Goal: Information Seeking & Learning: Learn about a topic

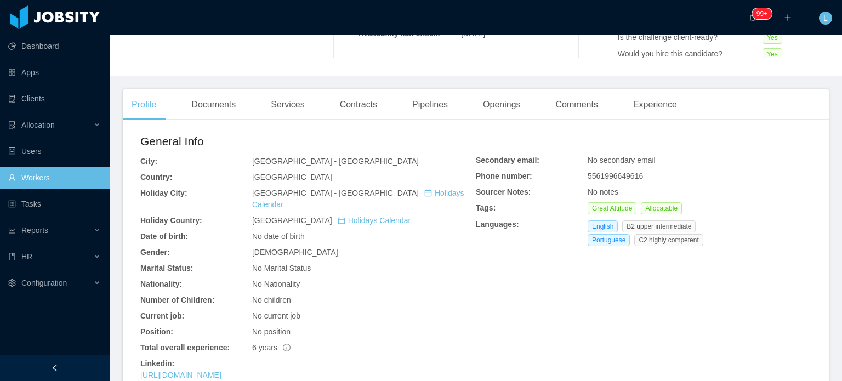
scroll to position [274, 0]
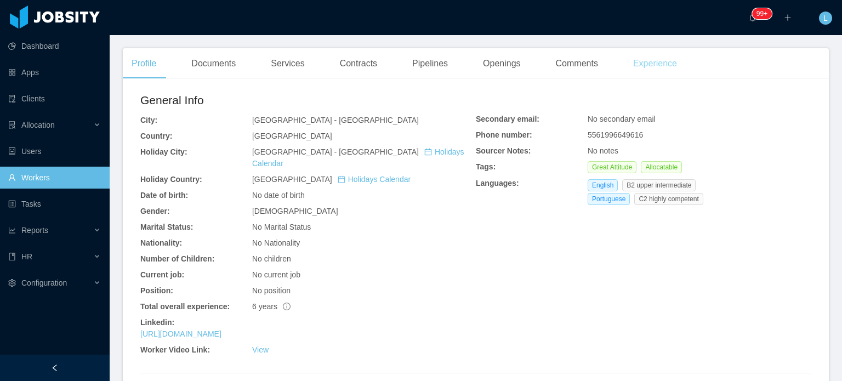
click at [662, 63] on div "Experience" at bounding box center [655, 63] width 61 height 31
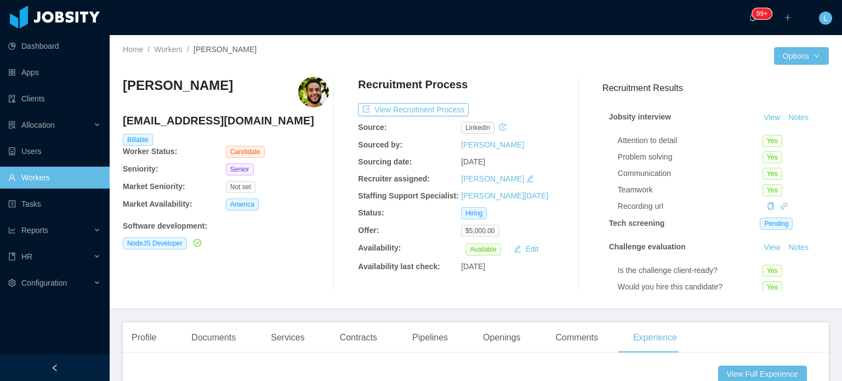
click at [175, 124] on h4 "thiago.adsix@gmail.com" at bounding box center [226, 120] width 206 height 15
copy h4 "thiago.adsix@gmail.com"
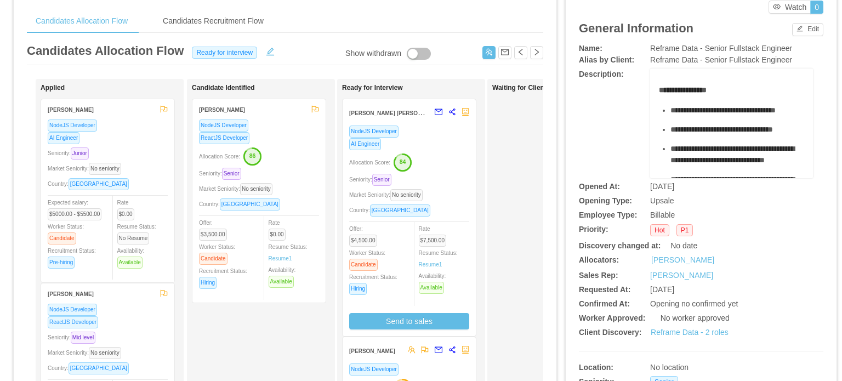
scroll to position [164, 0]
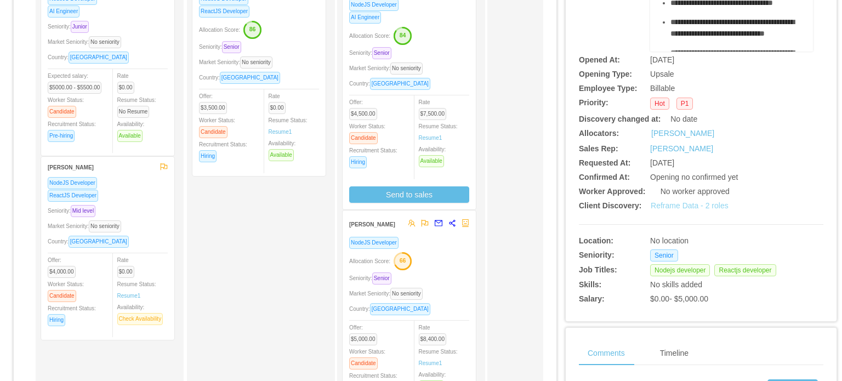
click at [671, 207] on link "Reframe Data - 2 roles" at bounding box center [690, 205] width 78 height 9
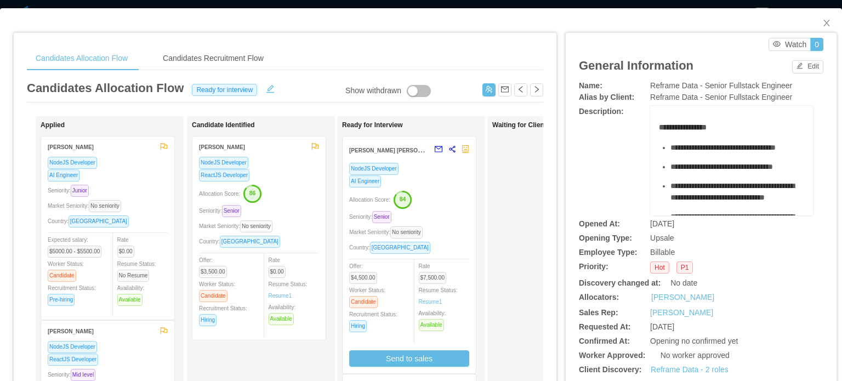
scroll to position [0, 0]
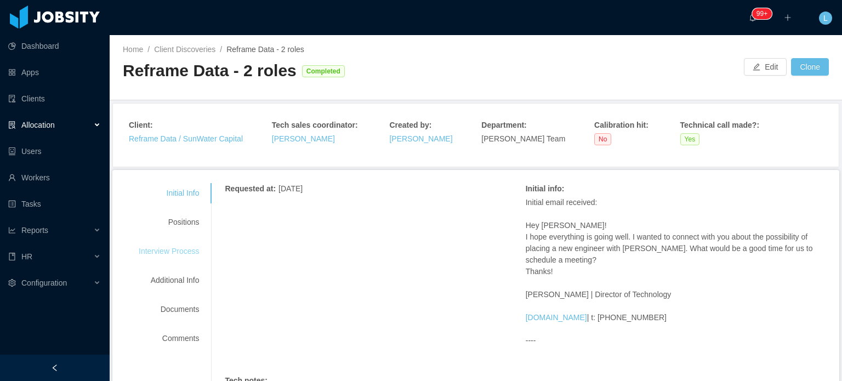
click at [184, 254] on div "Interview Process" at bounding box center [169, 251] width 87 height 20
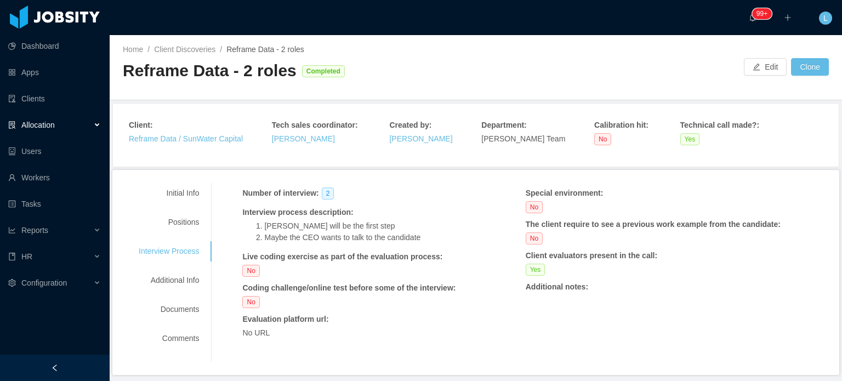
click at [296, 232] on li "Maybe the CEO wants to talk to the candidate" at bounding box center [371, 238] width 214 height 12
click at [181, 221] on div "Positions" at bounding box center [169, 222] width 87 height 20
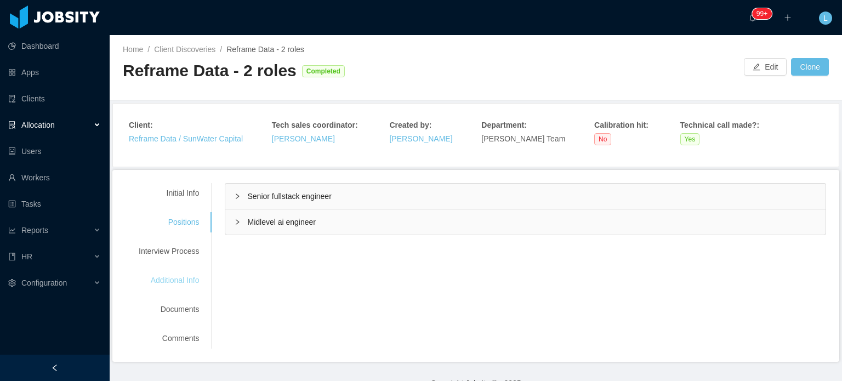
click at [190, 281] on div "Additional Info" at bounding box center [169, 280] width 87 height 20
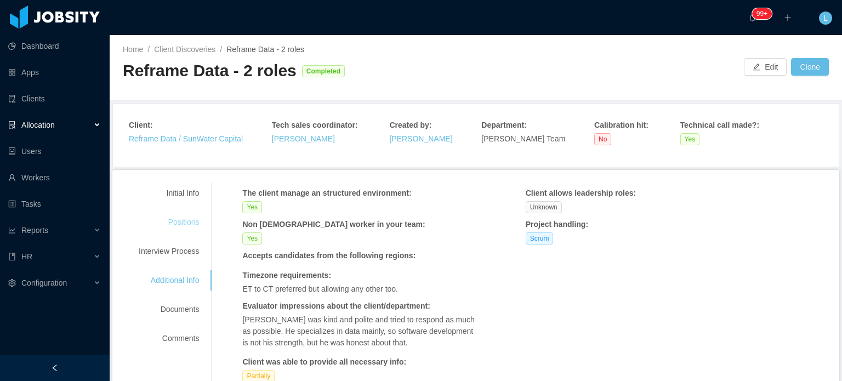
click at [180, 220] on div "Positions" at bounding box center [169, 222] width 87 height 20
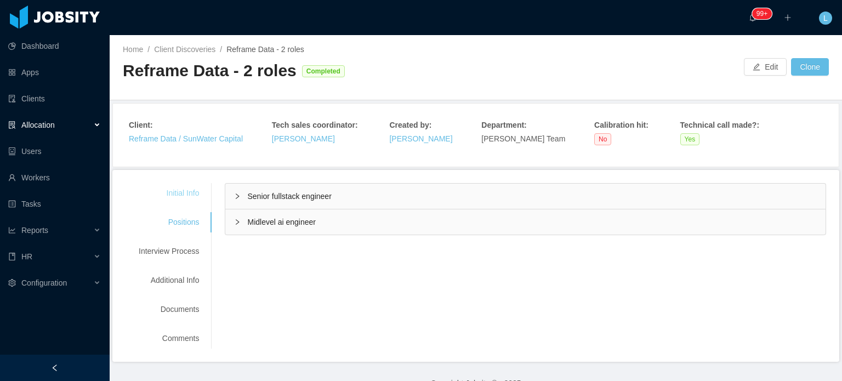
click at [178, 199] on div "Initial Info" at bounding box center [169, 193] width 87 height 20
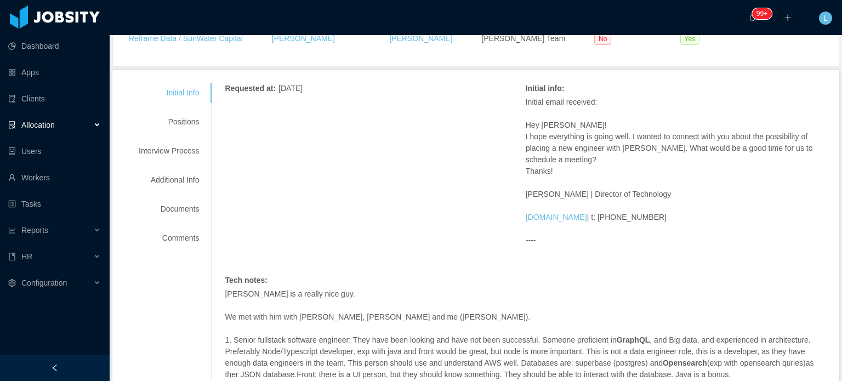
scroll to position [55, 0]
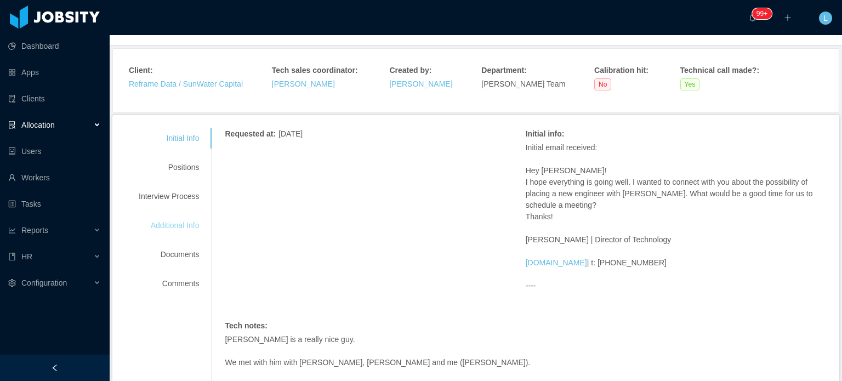
click at [174, 232] on div "Additional Info" at bounding box center [169, 225] width 87 height 20
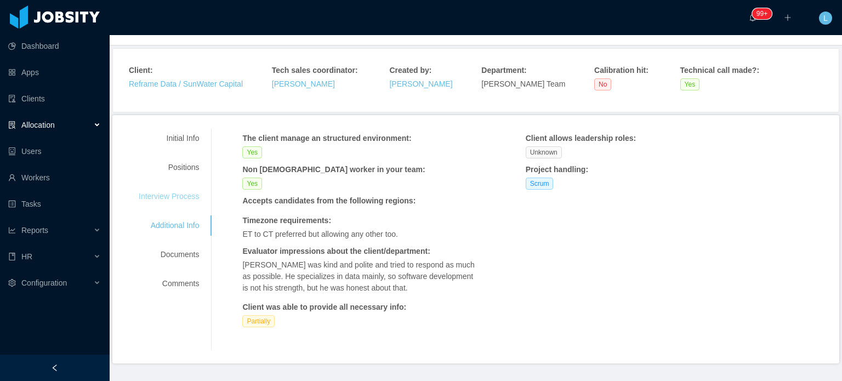
click at [168, 202] on div "Interview Process" at bounding box center [169, 196] width 87 height 20
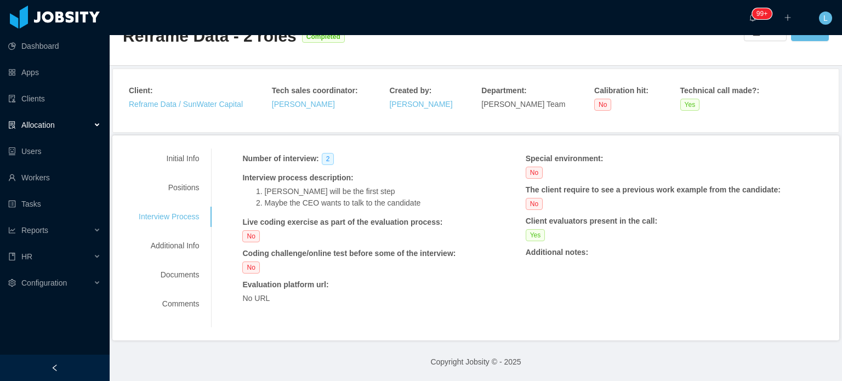
click at [190, 189] on div "Positions" at bounding box center [169, 188] width 87 height 20
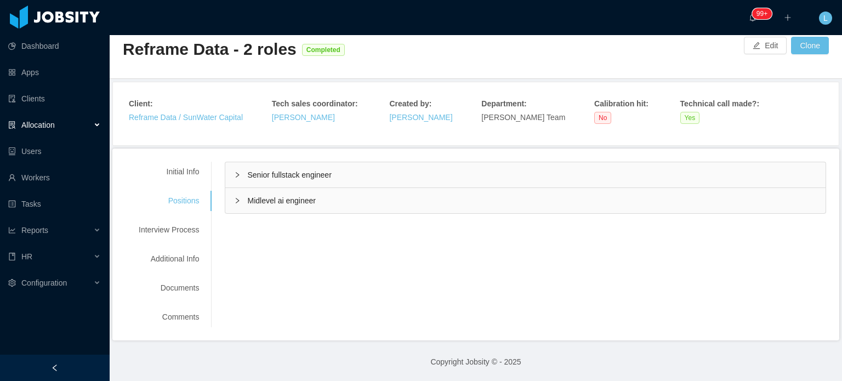
scroll to position [21, 0]
click at [178, 171] on div "Initial Info" at bounding box center [169, 172] width 87 height 20
